Goal: Check status: Check status

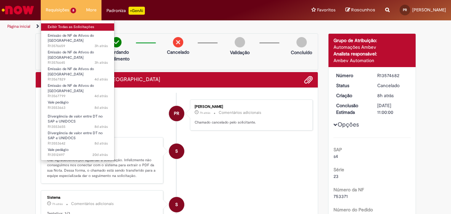
click at [64, 26] on link "Exibir Todas as Solicitações" at bounding box center [77, 26] width 73 height 7
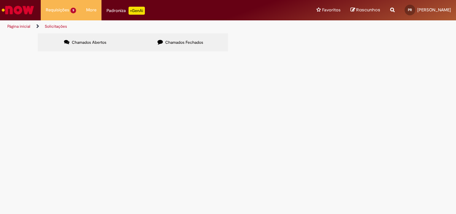
click at [64, 26] on link "Solicitações" at bounding box center [56, 26] width 22 height 5
click at [0, 0] on span "DT CORRETA 6102100635" at bounding box center [0, 0] width 0 height 0
click at [0, 0] on span "DT CORRETA 6102087419 - YAGO [DATE]" at bounding box center [0, 0] width 0 height 0
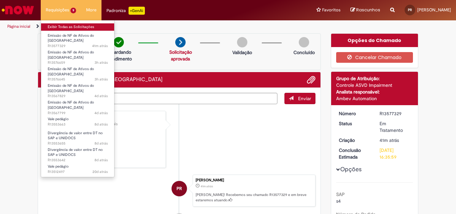
click at [66, 25] on link "Exibir Todas as Solicitações" at bounding box center [77, 26] width 73 height 7
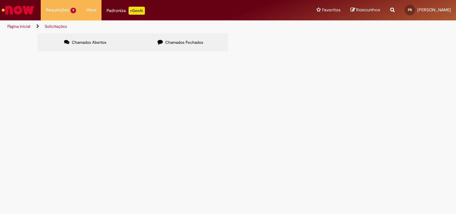
click at [0, 0] on span "Emissão de NF de Ativos do [GEOGRAPHIC_DATA]" at bounding box center [0, 0] width 0 height 0
click at [0, 0] on span "DT CORRETA 6102087419 - YAGO [DATE]" at bounding box center [0, 0] width 0 height 0
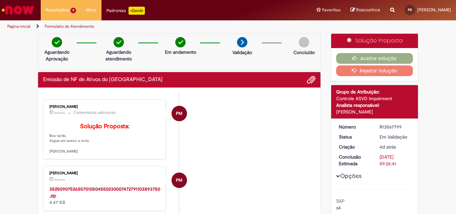
click at [26, 9] on img "Ir para a Homepage" at bounding box center [18, 9] width 34 height 13
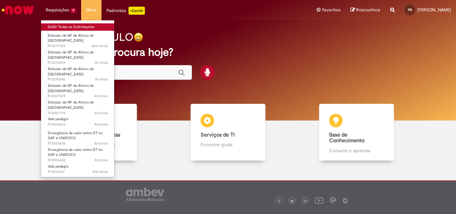
click at [70, 26] on link "Exibir Todas as Solicitações" at bounding box center [77, 26] width 73 height 7
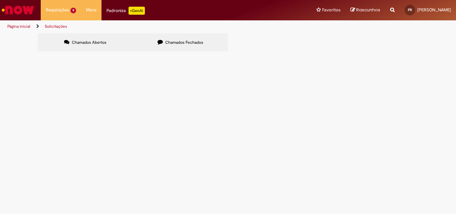
click at [0, 0] on span "Emissão de NF de Ativos do [GEOGRAPHIC_DATA]" at bounding box center [0, 0] width 0 height 0
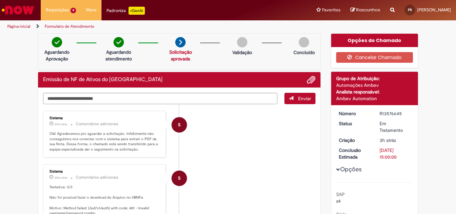
click at [25, 13] on img "Ir para a Homepage" at bounding box center [18, 9] width 34 height 13
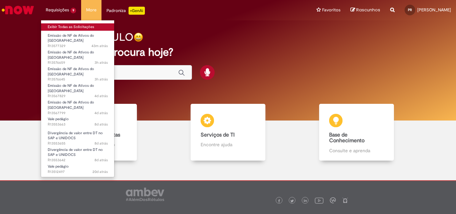
click at [76, 25] on link "Exibir Todas as Solicitações" at bounding box center [77, 26] width 73 height 7
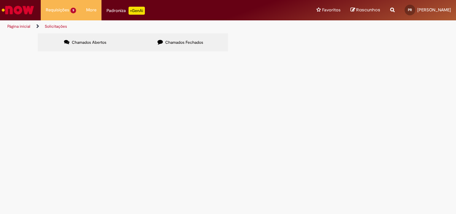
click at [180, 44] on span "Chamados Fechados" at bounding box center [184, 42] width 38 height 5
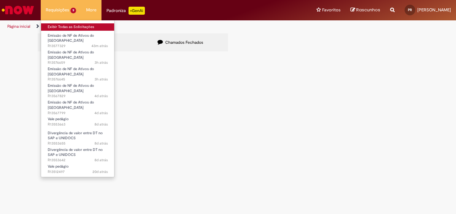
click at [80, 27] on link "Exibir Todas as Solicitações" at bounding box center [77, 26] width 73 height 7
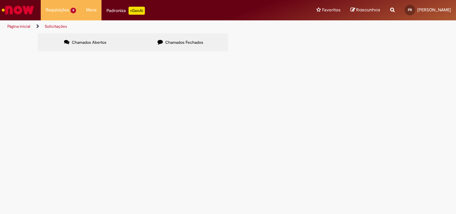
click at [80, 44] on span "Chamados Abertos" at bounding box center [89, 42] width 35 height 5
click at [177, 40] on span "Chamados Fechados" at bounding box center [184, 42] width 38 height 5
click at [0, 0] on span "DT CORRETA 6102100631 VAL" at bounding box center [0, 0] width 0 height 0
click at [0, 0] on span "R13572961" at bounding box center [0, 0] width 0 height 0
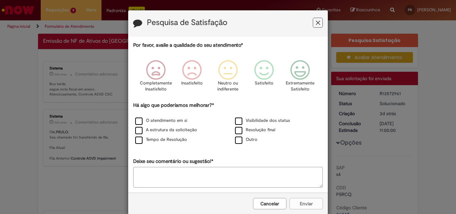
click at [316, 23] on icon "Feedback" at bounding box center [318, 22] width 4 height 7
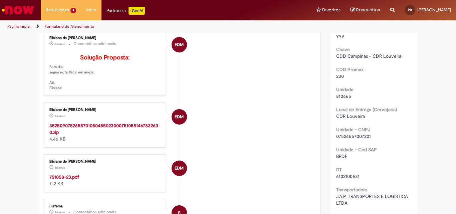
scroll to position [234, 0]
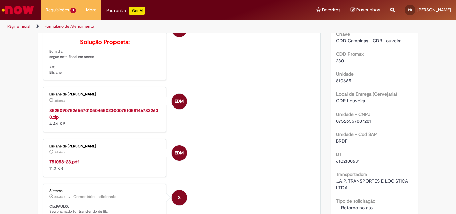
click at [57, 164] on strong "751058-23.pdf" at bounding box center [64, 161] width 30 height 6
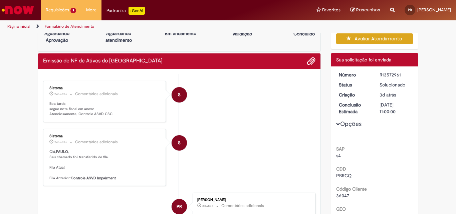
scroll to position [33, 0]
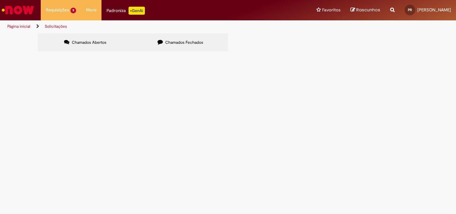
click at [170, 43] on span "Chamados Fechados" at bounding box center [184, 42] width 38 height 5
